Goal: Information Seeking & Learning: Learn about a topic

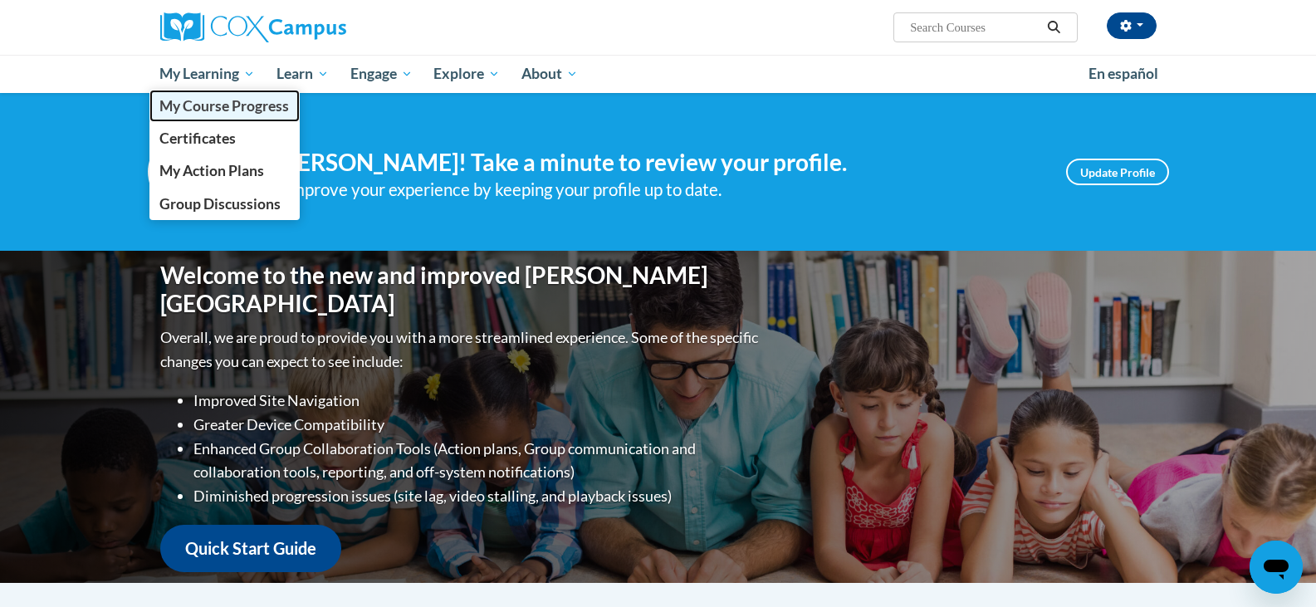
click at [247, 110] on span "My Course Progress" at bounding box center [224, 105] width 130 height 17
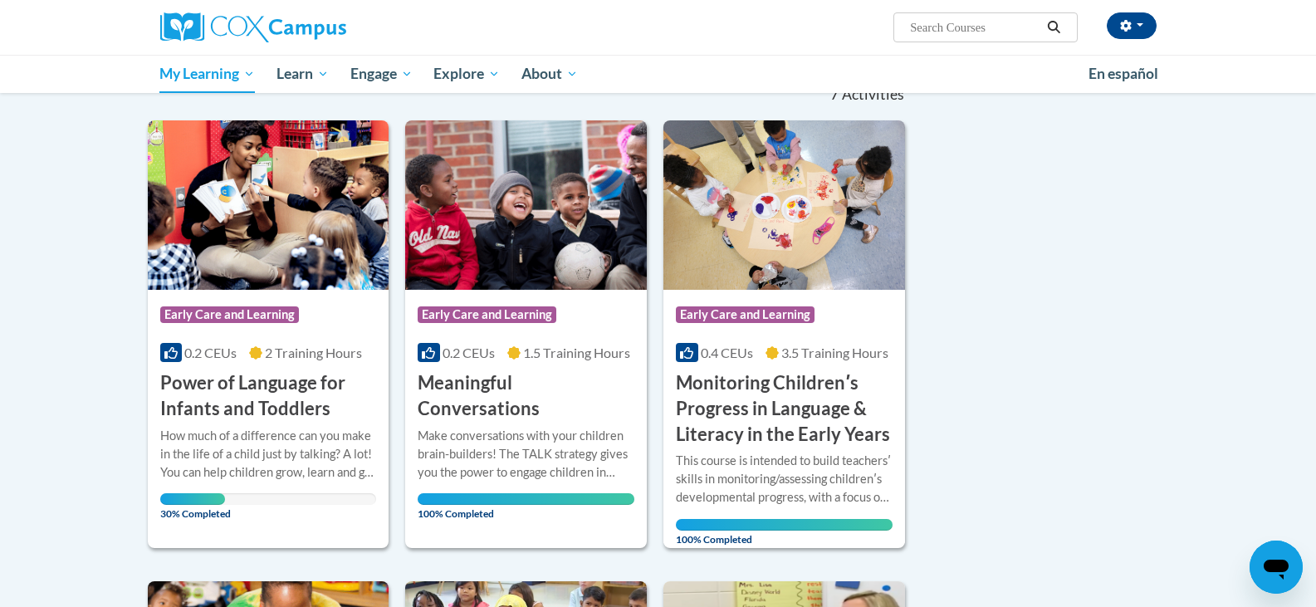
scroll to position [249, 0]
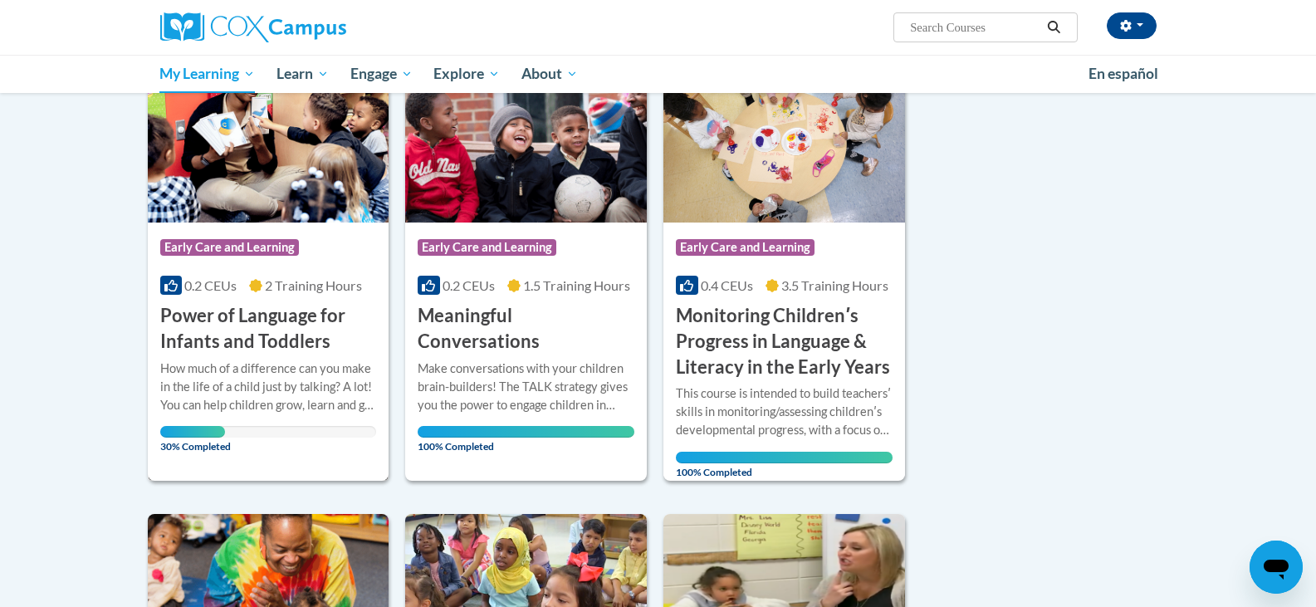
click at [285, 447] on div "More Info Open How much of a difference can you make in the life of a child jus…" at bounding box center [269, 403] width 242 height 96
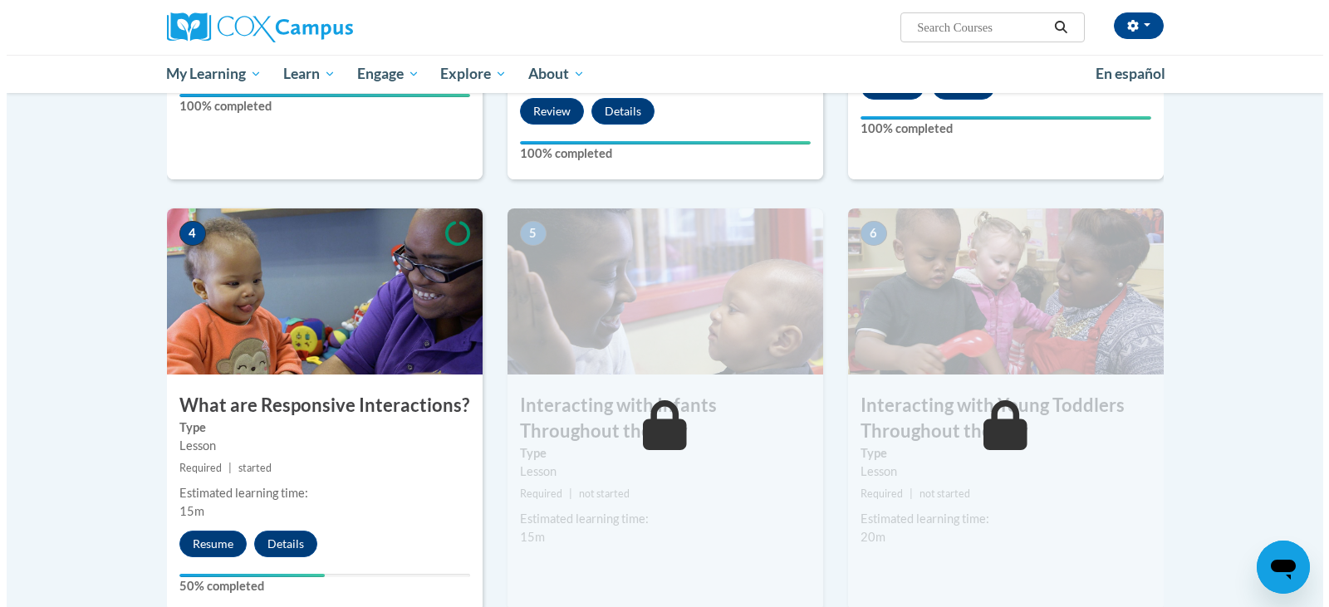
scroll to position [747, 0]
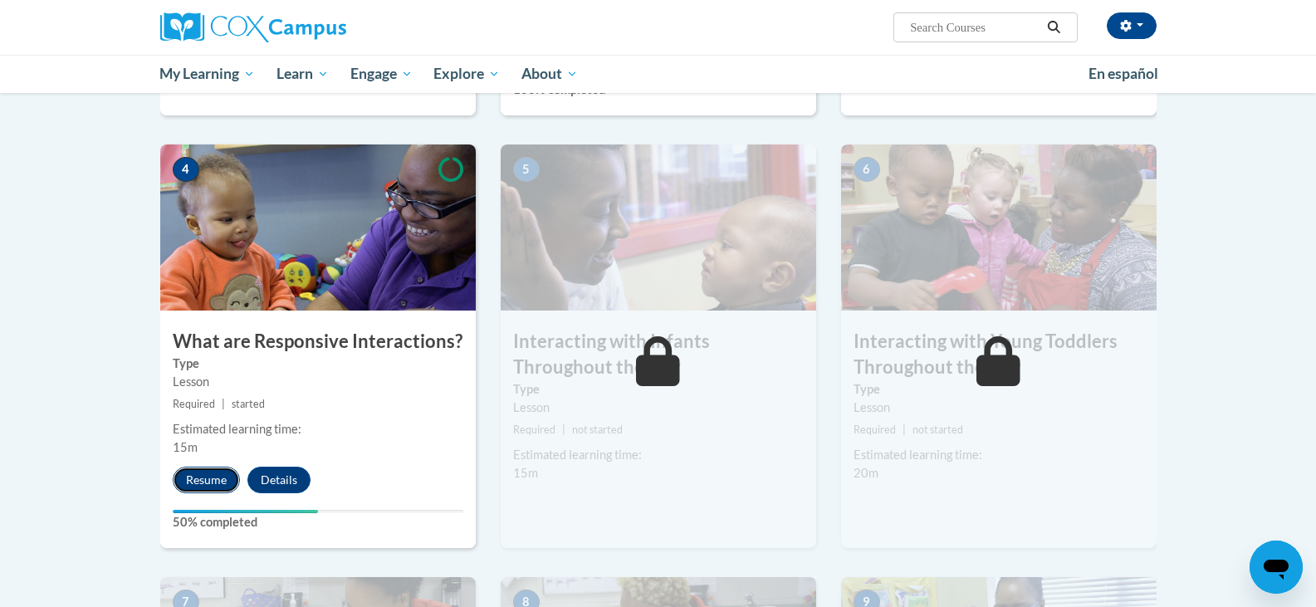
click at [198, 467] on button "Resume" at bounding box center [206, 480] width 67 height 27
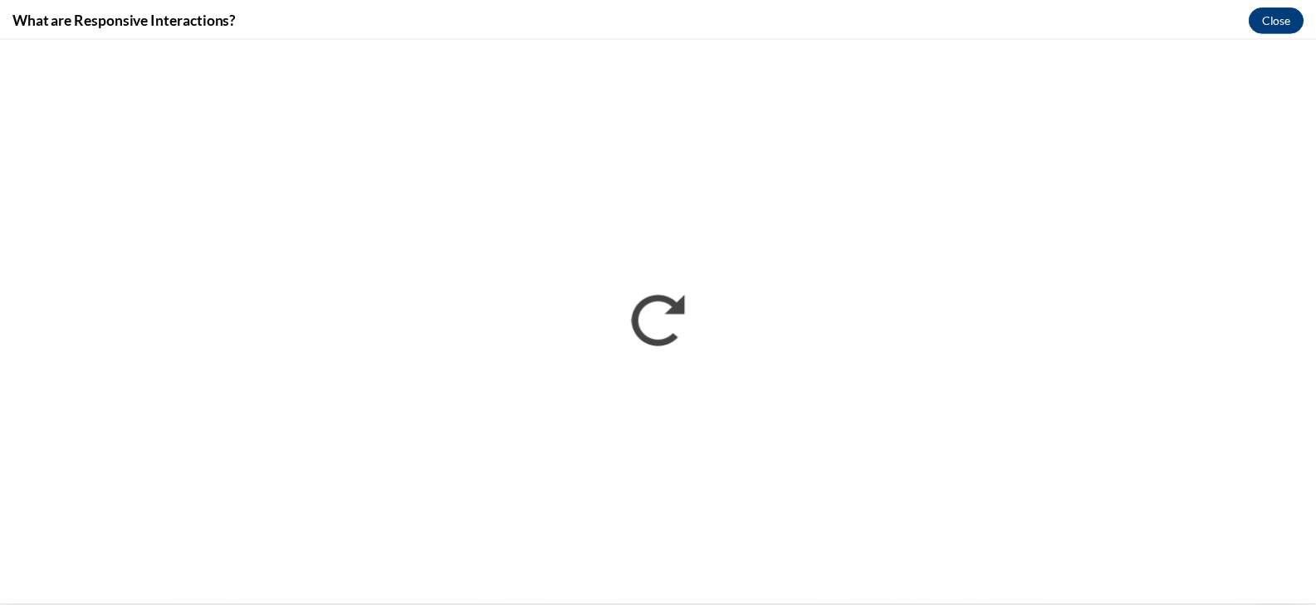
scroll to position [0, 0]
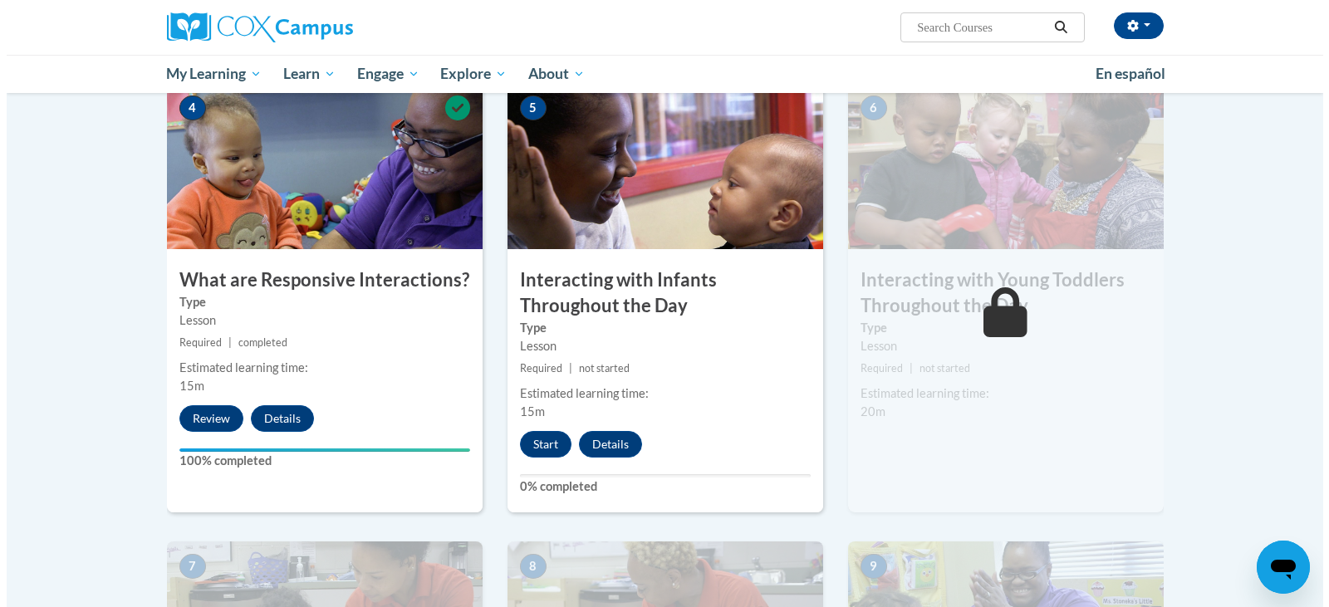
scroll to position [830, 0]
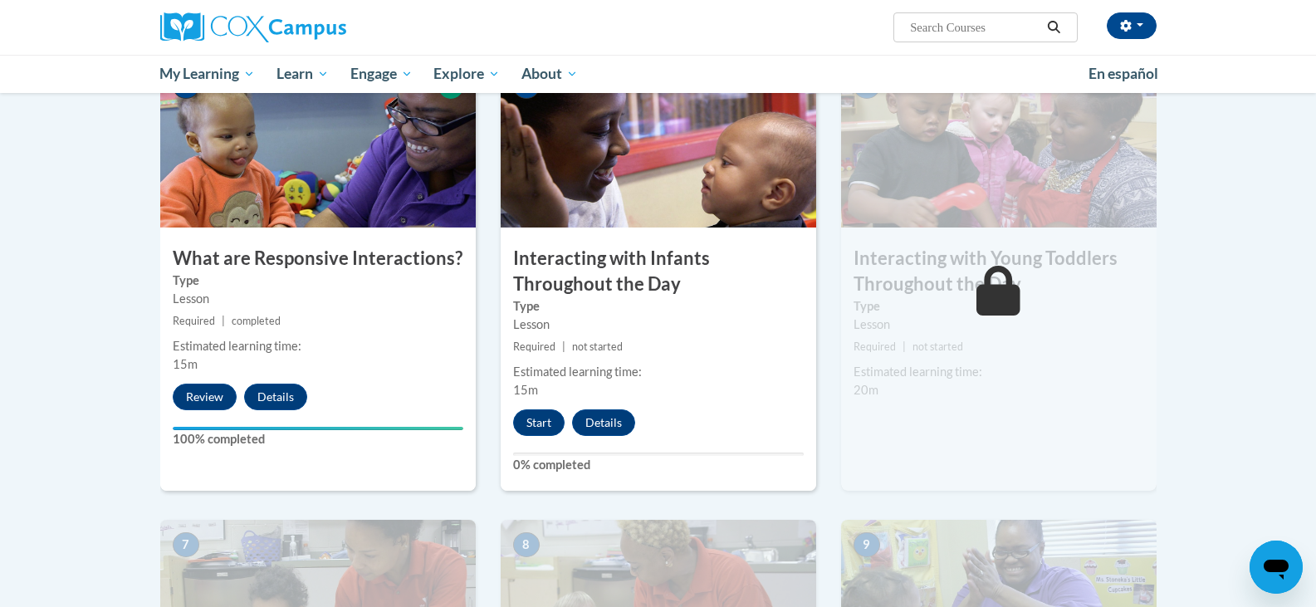
click at [613, 340] on span "not started" at bounding box center [597, 346] width 51 height 12
click at [535, 409] on button "Start" at bounding box center [538, 422] width 51 height 27
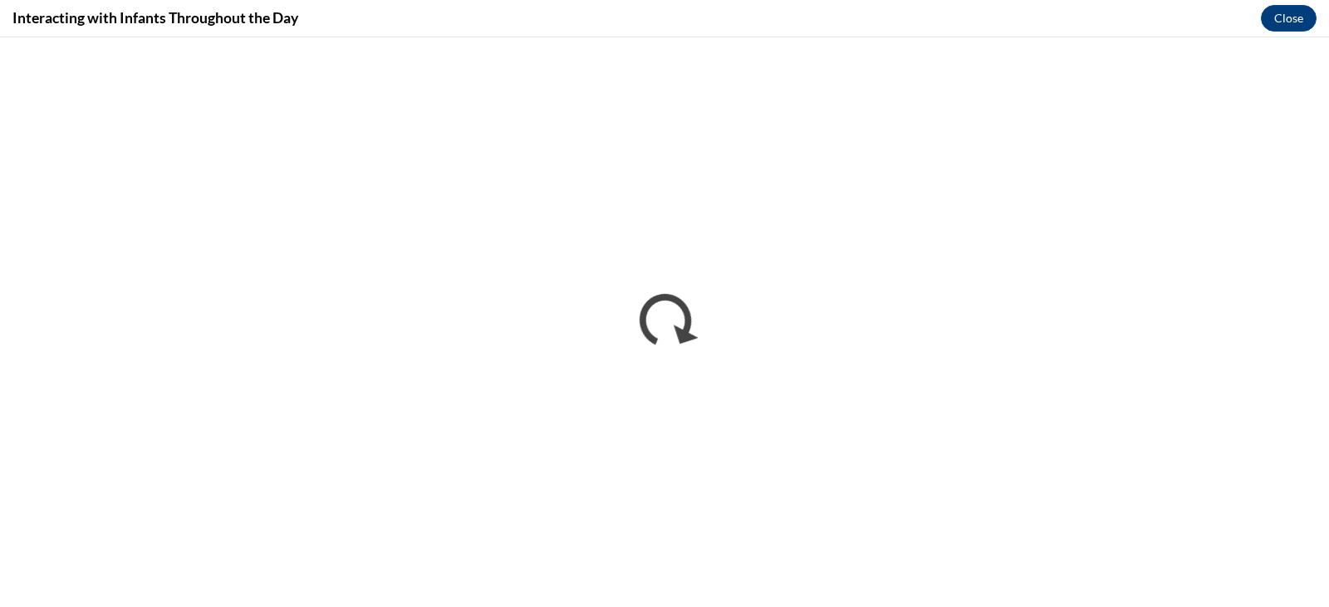
scroll to position [0, 0]
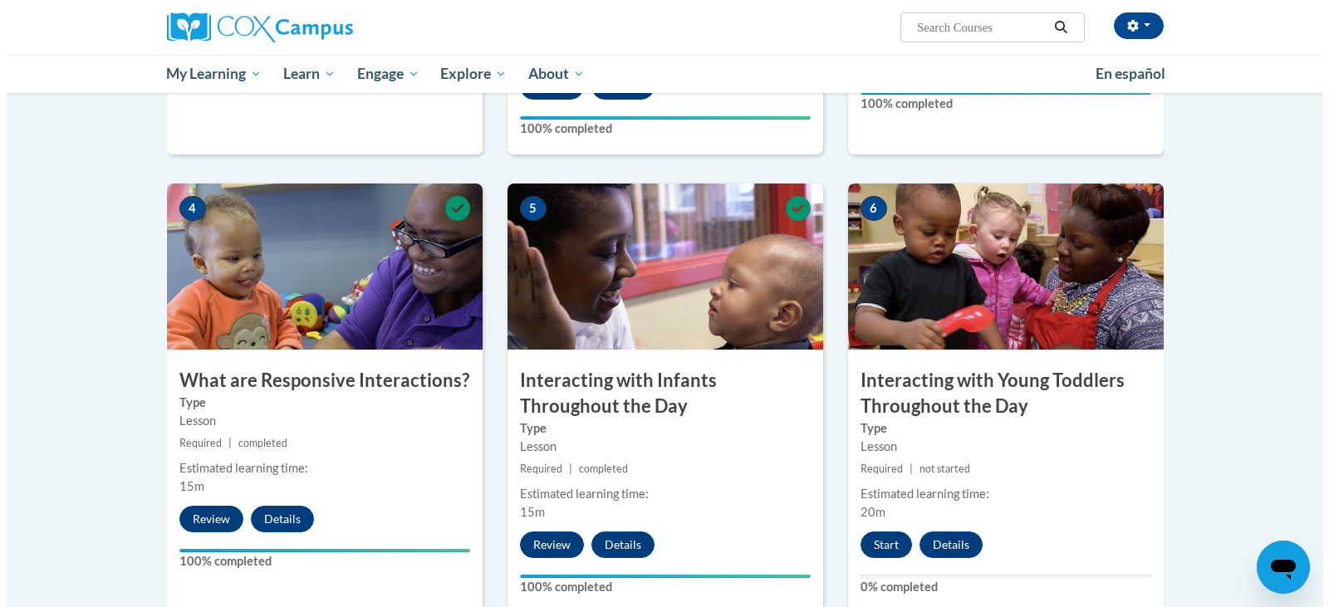
scroll to position [664, 0]
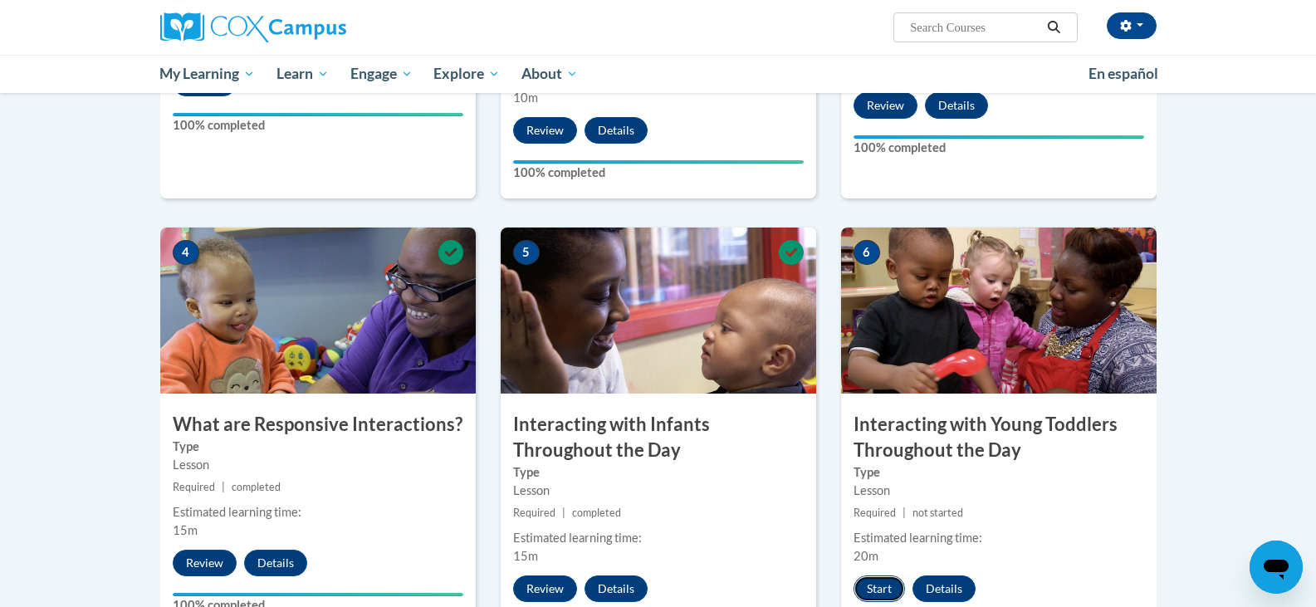
click at [879, 576] on button "Start" at bounding box center [879, 589] width 51 height 27
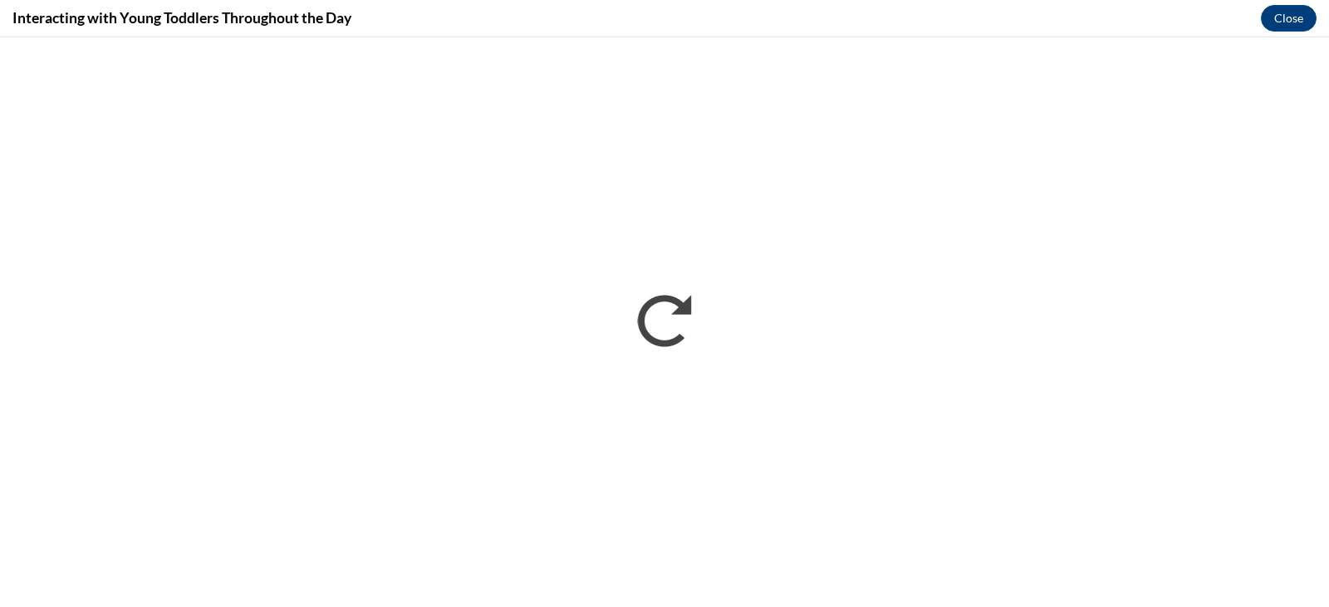
scroll to position [0, 0]
